Goal: Information Seeking & Learning: Find specific fact

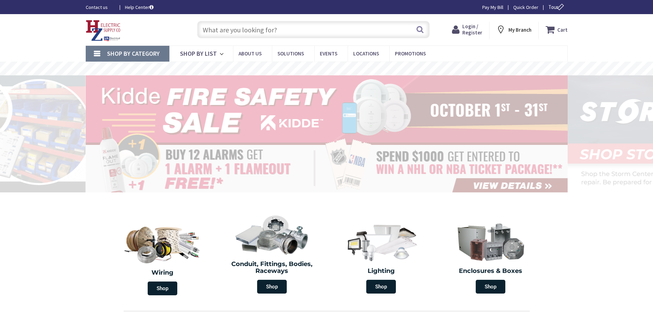
click at [278, 29] on input "text" at bounding box center [313, 29] width 232 height 17
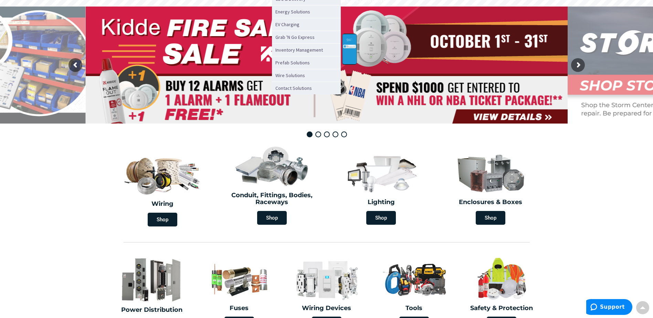
scroll to position [25, 0]
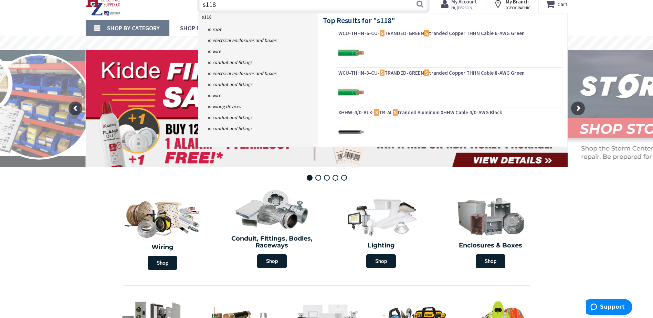
type input "s118w"
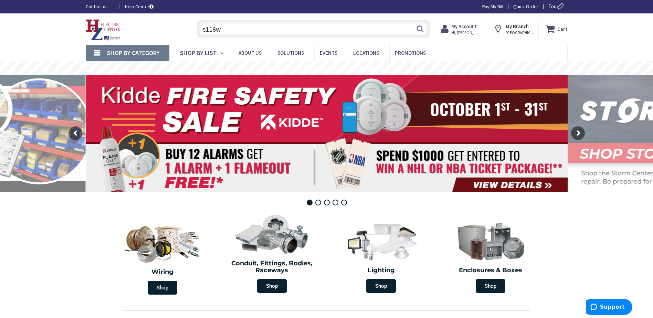
scroll to position [0, 0]
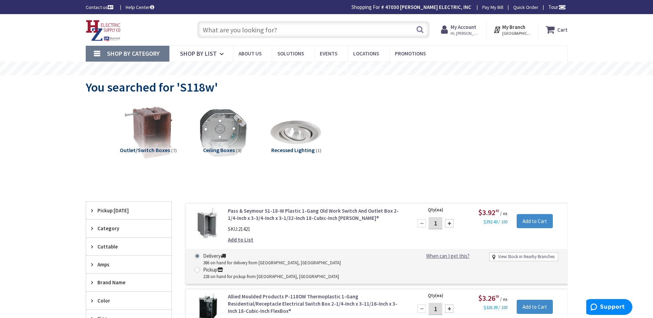
click at [233, 28] on input "text" at bounding box center [313, 29] width 232 height 17
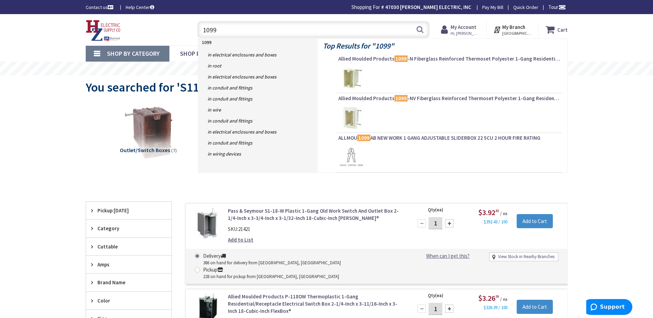
type input "1099n"
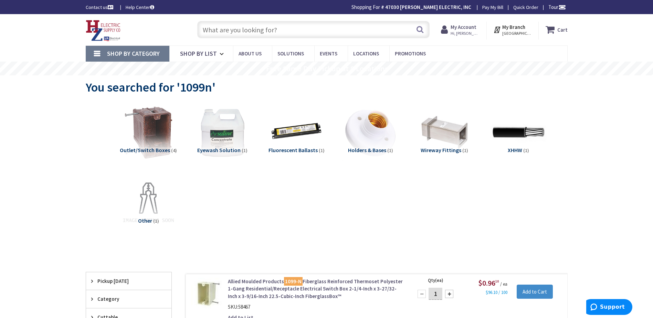
click at [234, 30] on input "text" at bounding box center [313, 29] width 232 height 17
paste input "Solid Copper Type NM-B Non-Metallic Sheathed Cable With Grounding 14/3 1000-ft …"
type input "Solid Copper Type NM-B Non-Metallic Sheathed Cable With Grounding 14/3 1000-ft …"
click at [420, 28] on button "Search" at bounding box center [420, 29] width 9 height 15
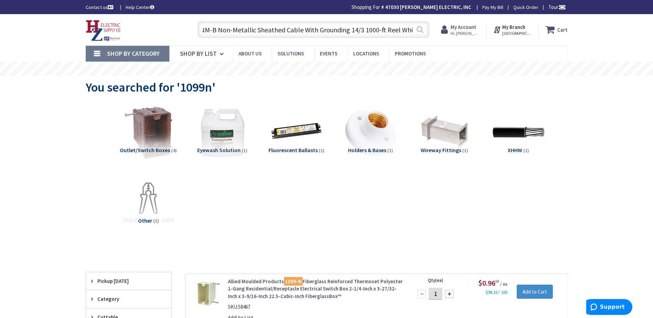
scroll to position [0, 0]
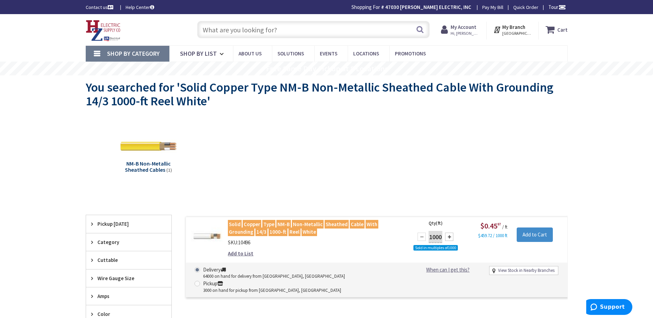
paste input "WCU RX 14/2 W/GRND 1000' REEL"
type input "WCU RX 14/2 W/GRND 1000' REEL"
click at [424, 29] on button "Search" at bounding box center [420, 29] width 9 height 15
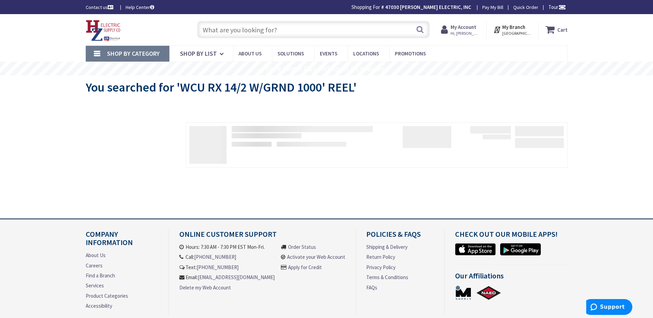
click at [259, 29] on input "text" at bounding box center [313, 29] width 232 height 17
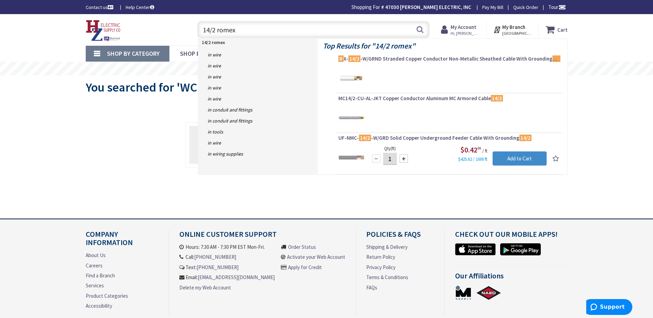
type input "14/2 romex"
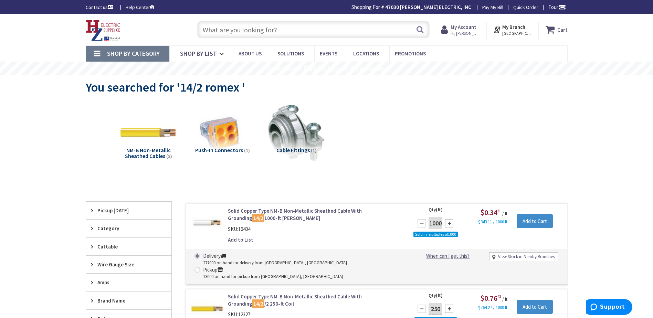
click at [231, 26] on input "text" at bounding box center [313, 29] width 232 height 17
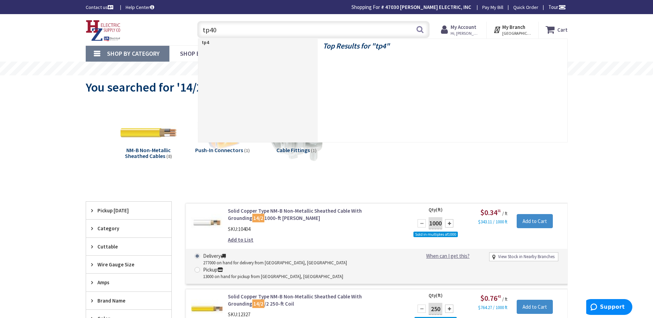
type input "tp403"
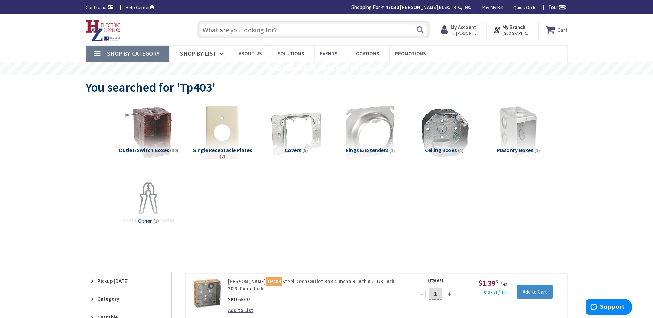
click at [247, 31] on input "text" at bounding box center [313, 29] width 232 height 17
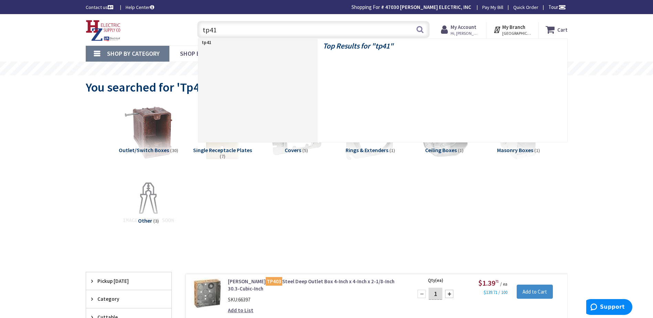
type input "tp410"
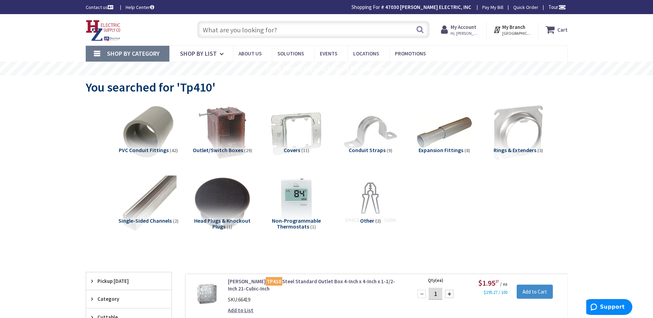
paste input "Siemens breaker blanks"
type input "Siemens breaker blanks"
click at [421, 29] on button "Search" at bounding box center [420, 29] width 9 height 15
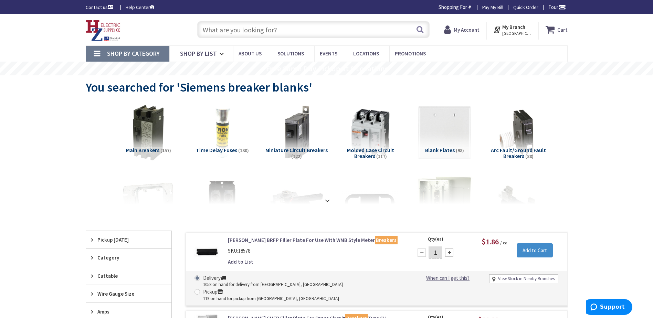
click at [271, 31] on input "text" at bounding box center [313, 29] width 232 height 17
click at [306, 29] on input "text" at bounding box center [313, 29] width 232 height 17
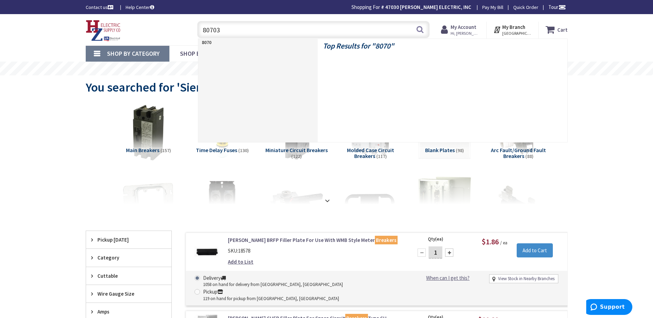
type input "80703w"
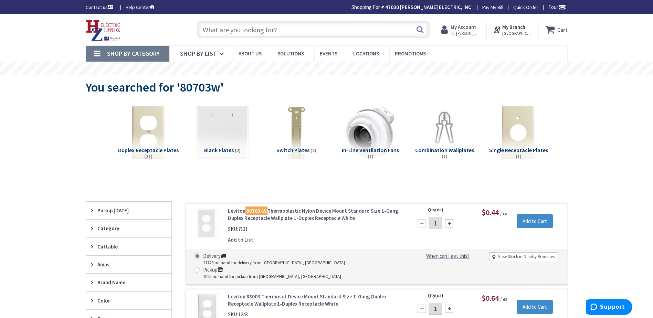
click at [238, 26] on input "text" at bounding box center [313, 29] width 232 height 17
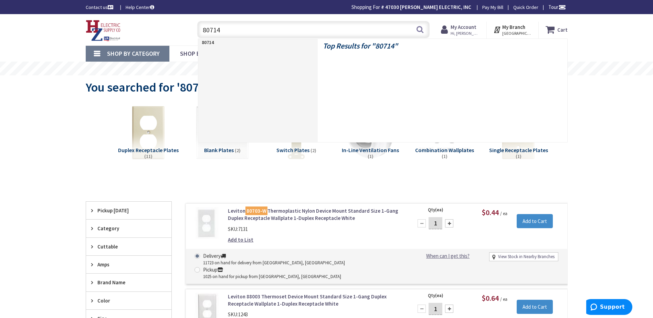
type input "80714w"
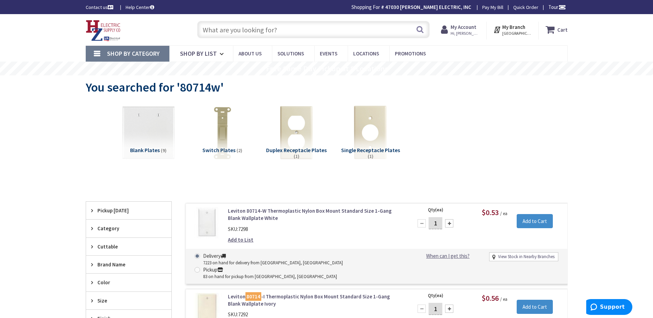
click at [271, 32] on input "text" at bounding box center [313, 29] width 232 height 17
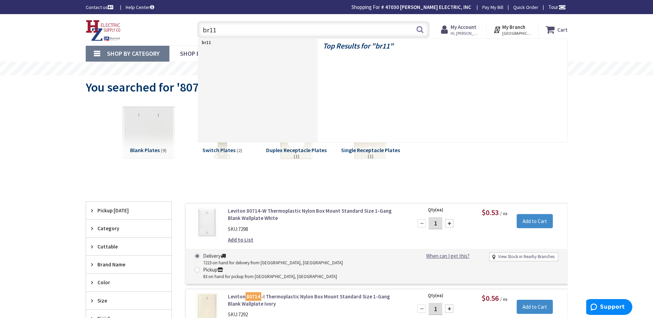
type input "br115"
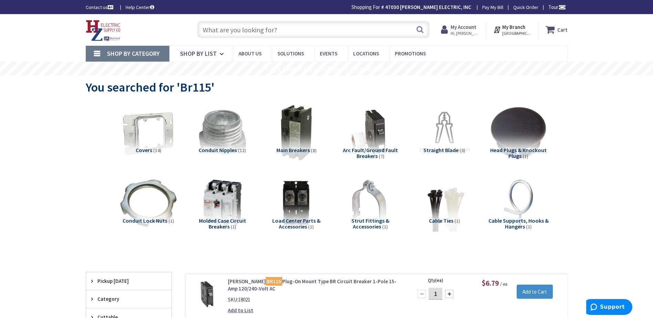
click at [279, 27] on input "text" at bounding box center [313, 29] width 232 height 17
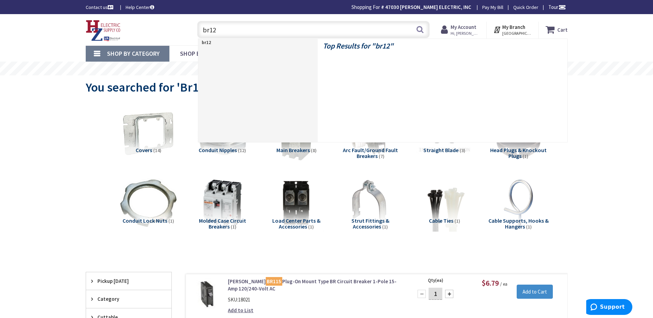
type input "br120"
